Goal: Task Accomplishment & Management: Manage account settings

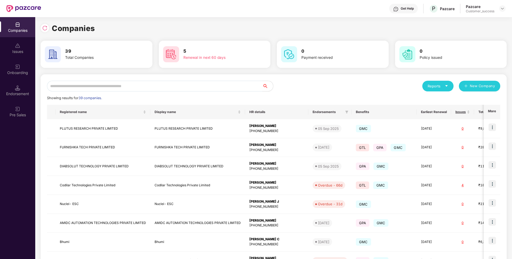
click at [121, 88] on input "text" at bounding box center [154, 86] width 215 height 11
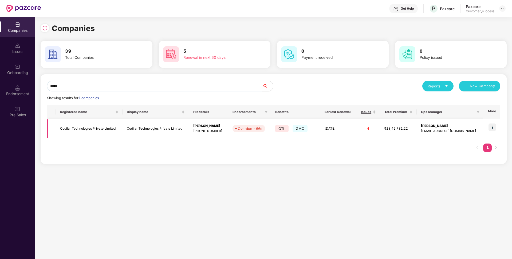
type input "*****"
click at [496, 127] on img at bounding box center [492, 126] width 7 height 7
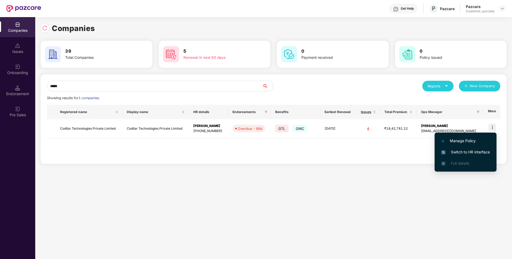
click at [471, 149] on span "Switch to HR interface" at bounding box center [465, 152] width 49 height 6
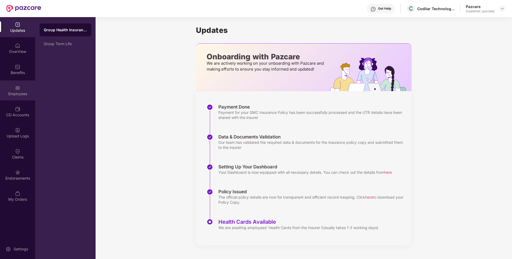
click at [0, 84] on div "Employees" at bounding box center [17, 90] width 35 height 20
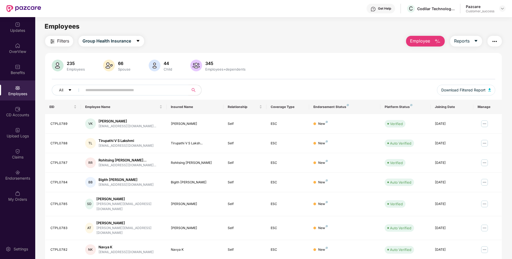
click at [117, 85] on span at bounding box center [133, 90] width 109 height 11
paste input "********"
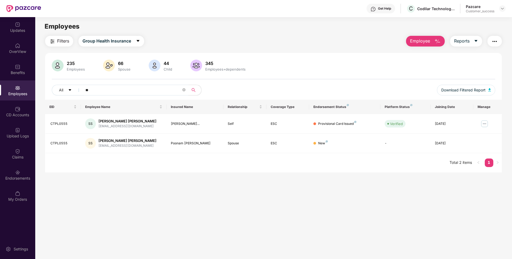
type input "*"
type input "****"
click at [483, 124] on img at bounding box center [484, 123] width 9 height 9
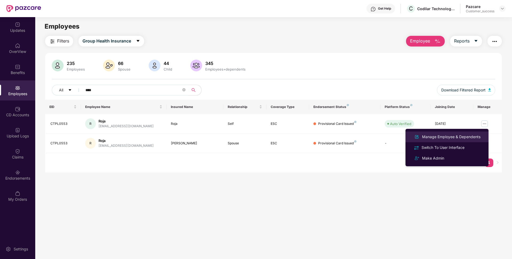
click at [457, 135] on div "Manage Employee & Dependents" at bounding box center [451, 137] width 61 height 6
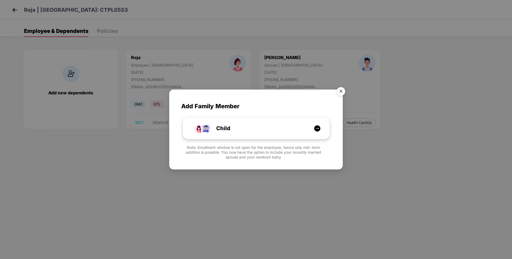
click at [284, 130] on div "Child" at bounding box center [259, 128] width 110 height 8
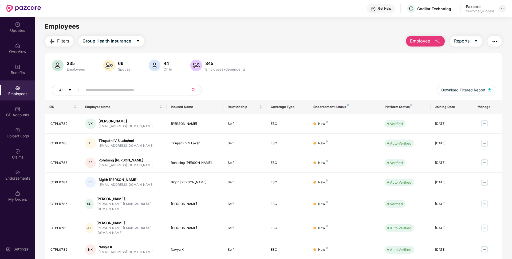
click at [503, 8] on img at bounding box center [502, 8] width 4 height 4
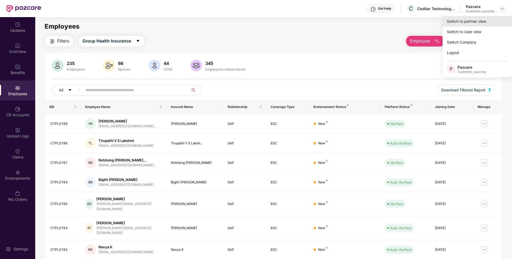
click at [467, 22] on div "Switch to partner view" at bounding box center [477, 21] width 69 height 10
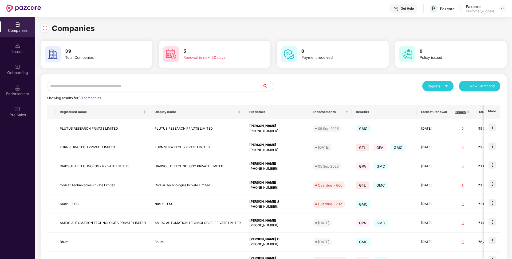
click at [202, 89] on input "text" at bounding box center [154, 86] width 215 height 11
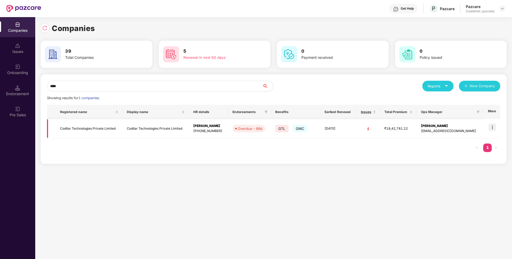
type input "****"
click at [490, 127] on img at bounding box center [492, 126] width 7 height 7
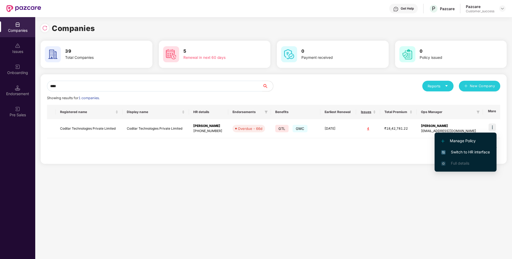
click at [468, 146] on li "Switch to HR interface" at bounding box center [466, 151] width 62 height 11
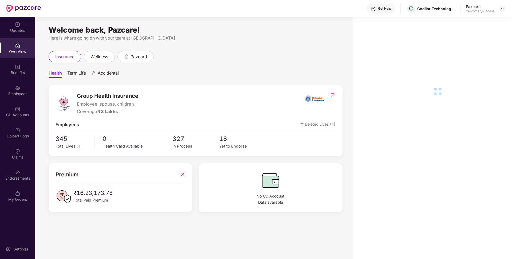
click at [25, 79] on div "Benefits" at bounding box center [17, 69] width 35 height 20
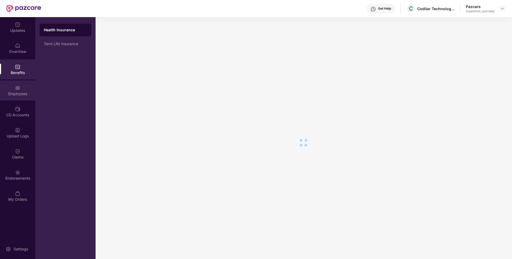
click at [21, 83] on div "Employees" at bounding box center [17, 90] width 35 height 20
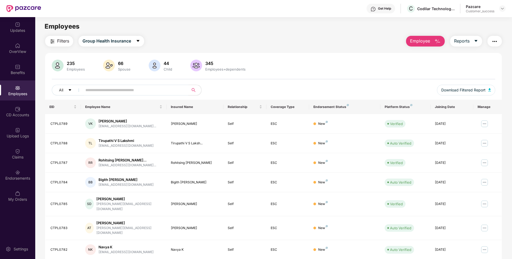
click at [100, 92] on input "text" at bounding box center [133, 90] width 96 height 8
